Goal: Go to known website: Access a specific website the user already knows

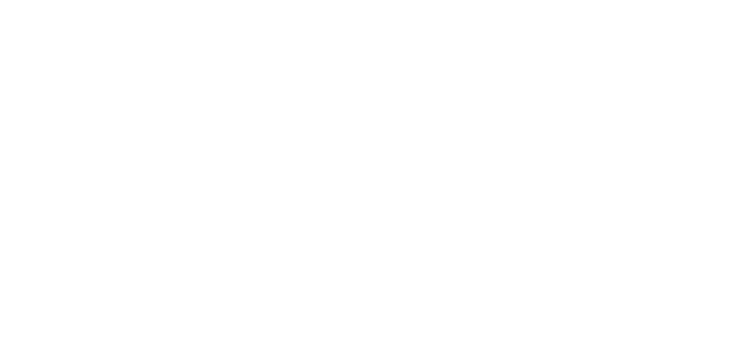
drag, startPoint x: 186, startPoint y: 156, endPoint x: 139, endPoint y: 145, distance: 48.8
click at [139, 145] on div at bounding box center [372, 172] width 745 height 345
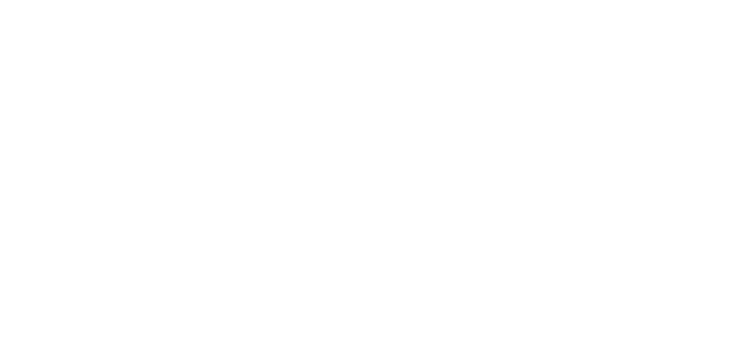
drag, startPoint x: 144, startPoint y: 143, endPoint x: 129, endPoint y: 129, distance: 20.4
click at [129, 129] on main at bounding box center [370, 172] width 741 height 345
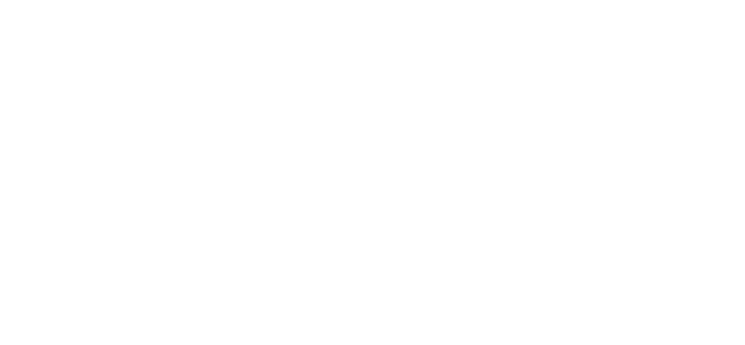
drag, startPoint x: 129, startPoint y: 129, endPoint x: 78, endPoint y: 112, distance: 53.3
click at [78, 112] on main at bounding box center [372, 172] width 745 height 345
drag, startPoint x: 78, startPoint y: 112, endPoint x: 34, endPoint y: 66, distance: 63.3
click at [34, 66] on main at bounding box center [372, 172] width 745 height 345
